Goal: Find contact information: Find contact information

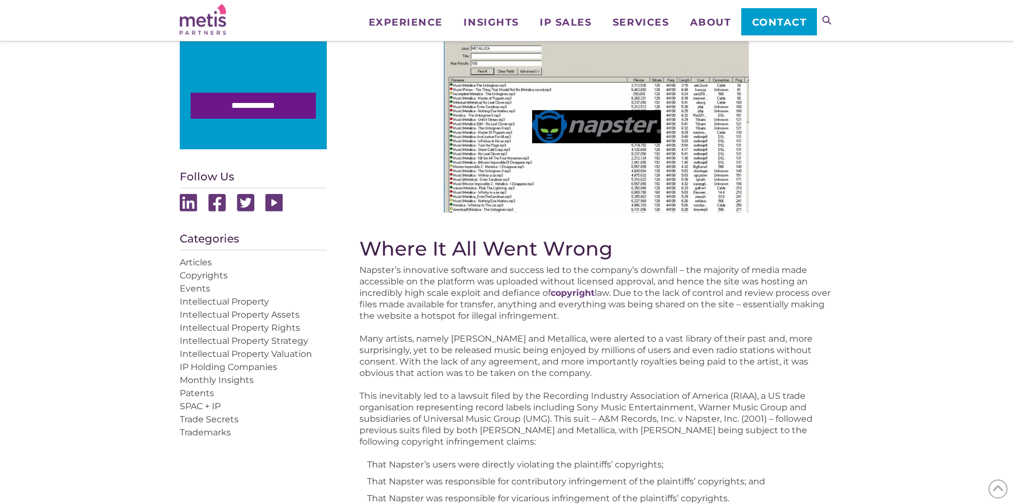
scroll to position [381, 0]
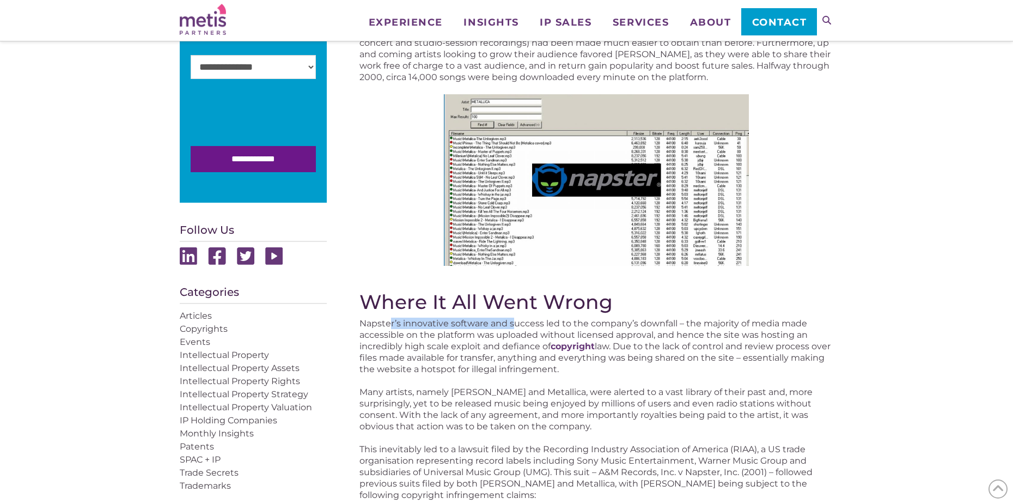
drag, startPoint x: 391, startPoint y: 324, endPoint x: 515, endPoint y: 323, distance: 124.8
click at [514, 323] on p "Napster’s innovative software and success led to the company’s downfall – the m…" at bounding box center [597, 346] width 474 height 57
click at [516, 323] on p "Napster’s innovative software and success led to the company’s downfall – the m…" at bounding box center [597, 346] width 474 height 57
drag, startPoint x: 433, startPoint y: 338, endPoint x: 608, endPoint y: 337, distance: 175.4
click at [608, 337] on p "Napster’s innovative software and success led to the company’s downfall – the m…" at bounding box center [597, 346] width 474 height 57
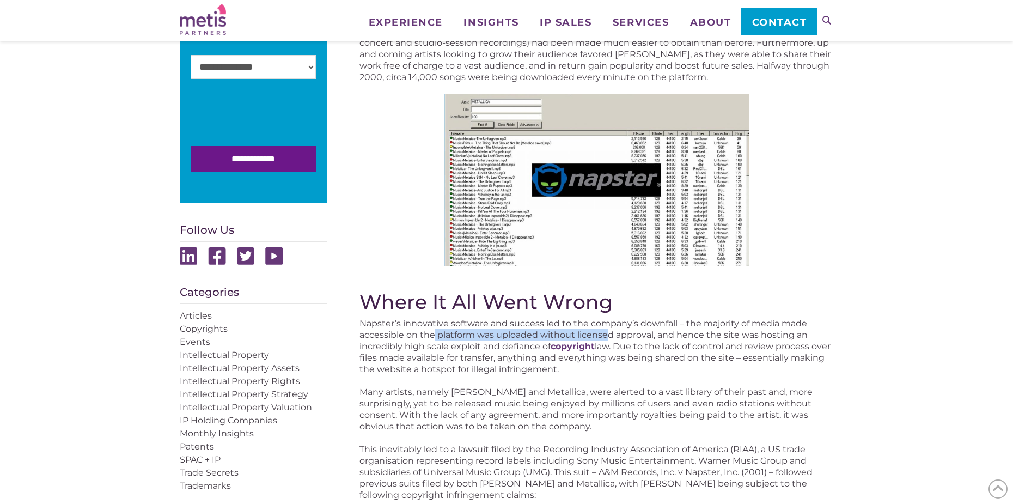
click at [609, 337] on p "Napster’s innovative software and success led to the company’s downfall – the m…" at bounding box center [597, 346] width 474 height 57
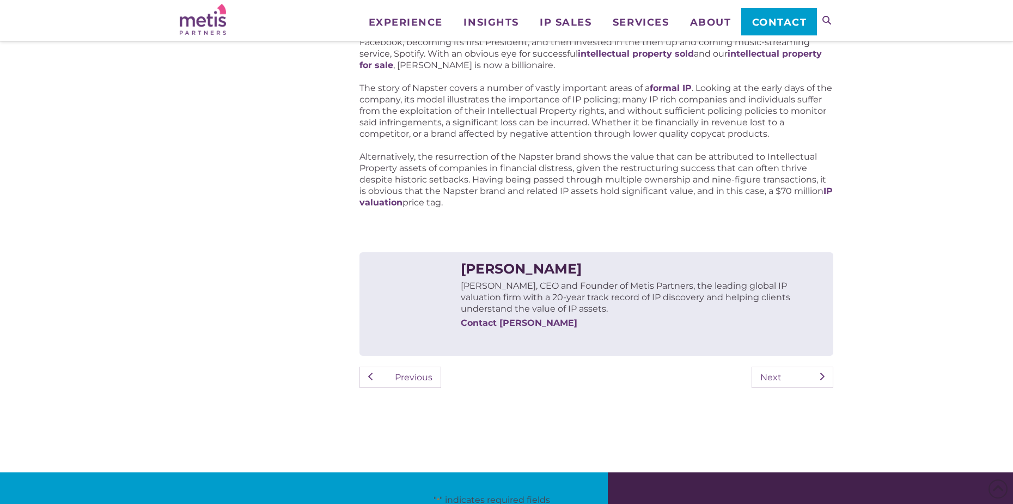
scroll to position [1199, 0]
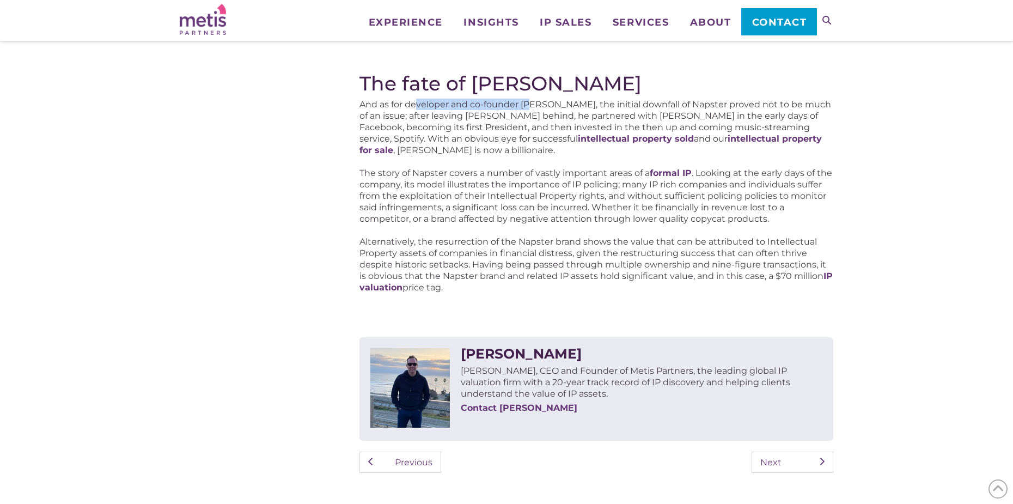
drag, startPoint x: 418, startPoint y: 104, endPoint x: 530, endPoint y: 108, distance: 111.2
click at [530, 108] on p "And as for developer and co-founder [PERSON_NAME], the initial downfall of Naps…" at bounding box center [597, 127] width 474 height 57
drag, startPoint x: 410, startPoint y: 114, endPoint x: 510, endPoint y: 119, distance: 99.8
click at [510, 119] on p "And as for developer and co-founder [PERSON_NAME], the initial downfall of Naps…" at bounding box center [597, 127] width 474 height 57
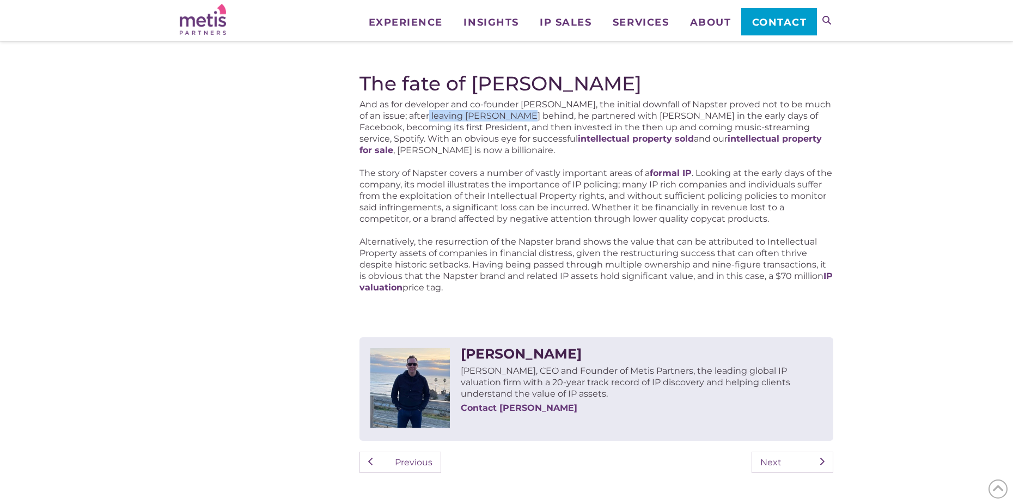
click at [510, 119] on p "And as for developer and co-founder [PERSON_NAME], the initial downfall of Naps…" at bounding box center [597, 127] width 474 height 57
click at [526, 117] on p "And as for developer and co-founder [PERSON_NAME], the initial downfall of Naps…" at bounding box center [597, 127] width 474 height 57
click at [530, 117] on p "And as for developer and co-founder [PERSON_NAME], the initial downfall of Naps…" at bounding box center [597, 127] width 474 height 57
click at [541, 119] on p "And as for developer and co-founder [PERSON_NAME], the initial downfall of Naps…" at bounding box center [597, 127] width 474 height 57
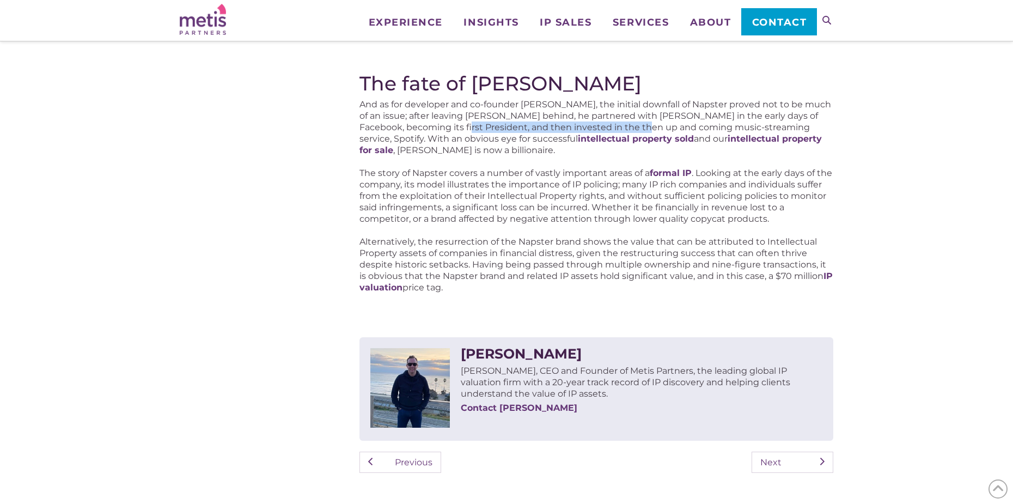
drag, startPoint x: 447, startPoint y: 129, endPoint x: 631, endPoint y: 127, distance: 184.1
click at [631, 127] on p "And as for developer and co-founder [PERSON_NAME], the initial downfall of Naps…" at bounding box center [597, 127] width 474 height 57
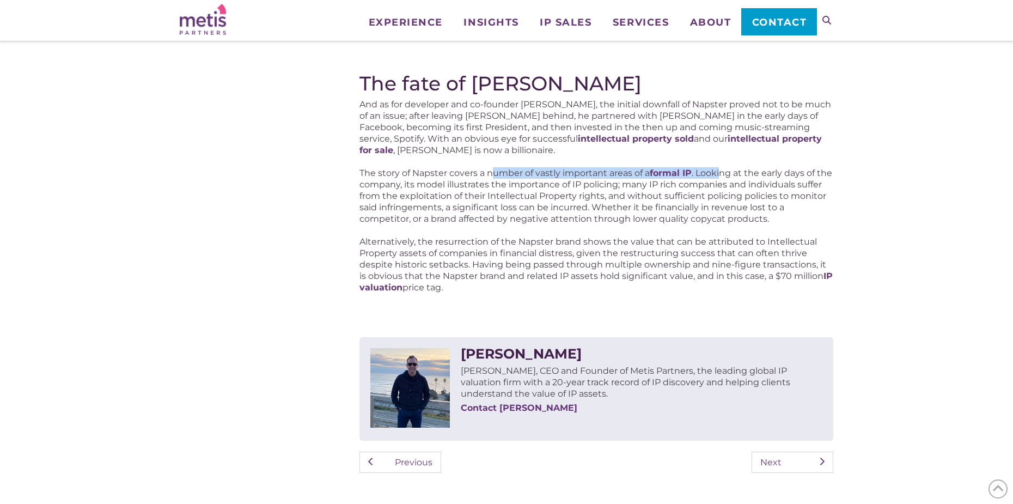
drag, startPoint x: 491, startPoint y: 170, endPoint x: 722, endPoint y: 175, distance: 230.5
click at [722, 175] on p "The story of Napster covers a number of vastly important areas of a formal IP .…" at bounding box center [597, 195] width 474 height 57
click at [508, 372] on span "[PERSON_NAME], CEO and Founder of Metis Partners, the leading global IP valuati…" at bounding box center [626, 382] width 330 height 33
click at [506, 353] on div "[PERSON_NAME]" at bounding box center [642, 353] width 362 height 11
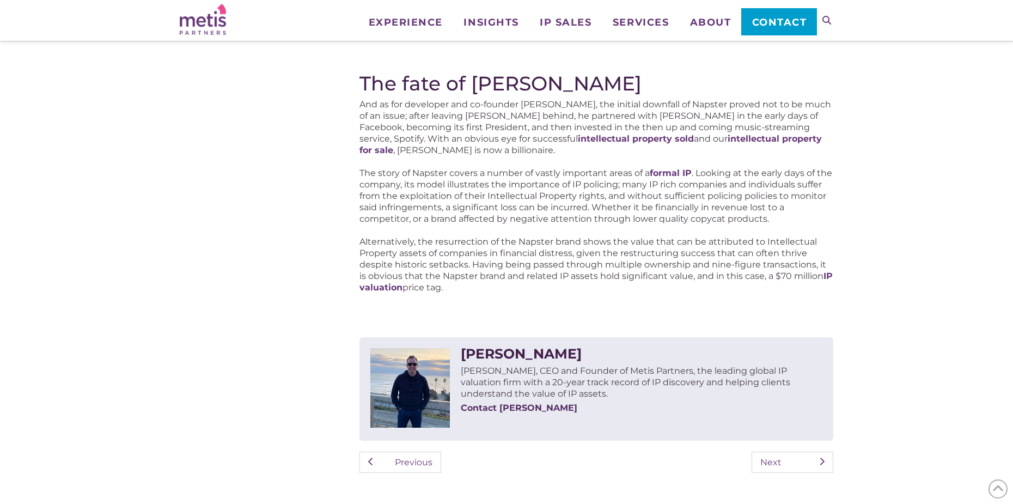
click at [510, 405] on link "Contact [PERSON_NAME]" at bounding box center [642, 407] width 362 height 11
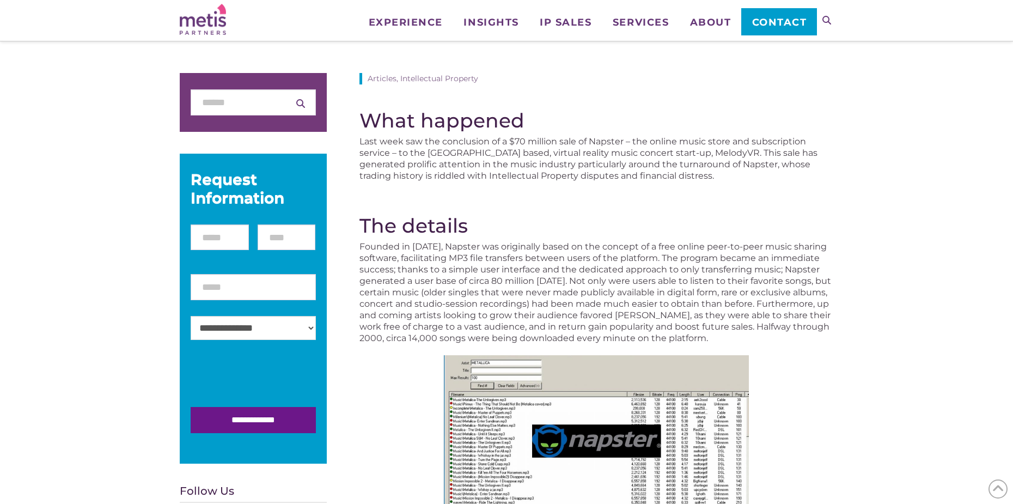
scroll to position [0, 0]
